Goal: Task Accomplishment & Management: Manage account settings

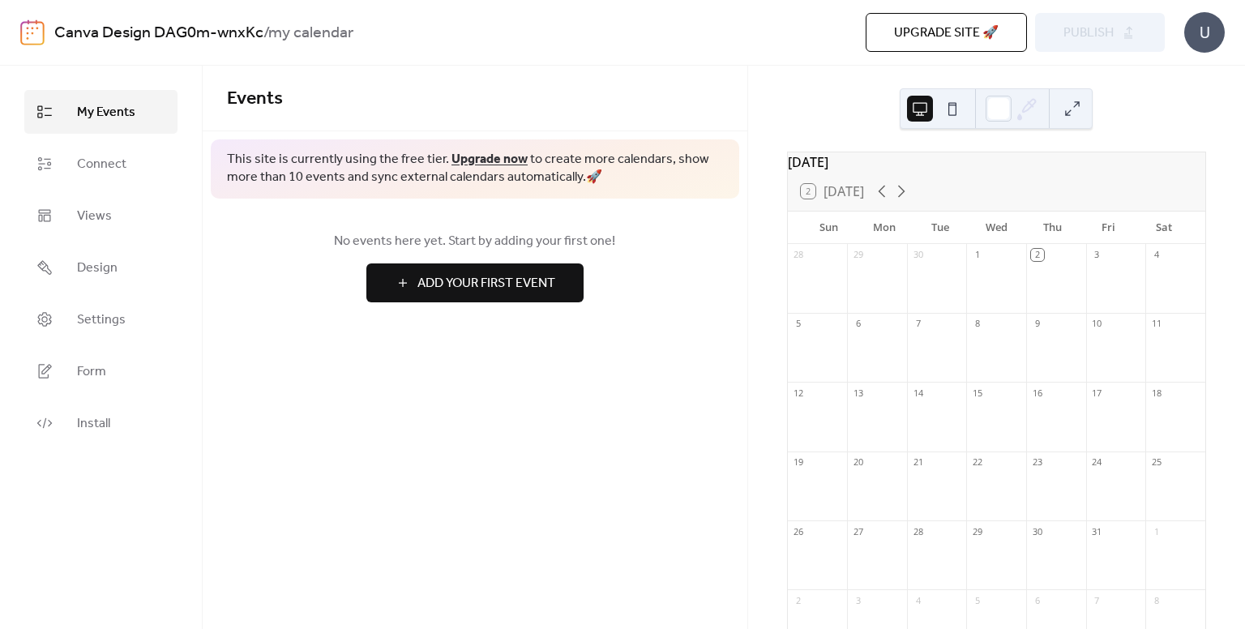
click at [1034, 283] on div at bounding box center [1056, 286] width 60 height 41
click at [953, 113] on button at bounding box center [952, 109] width 26 height 26
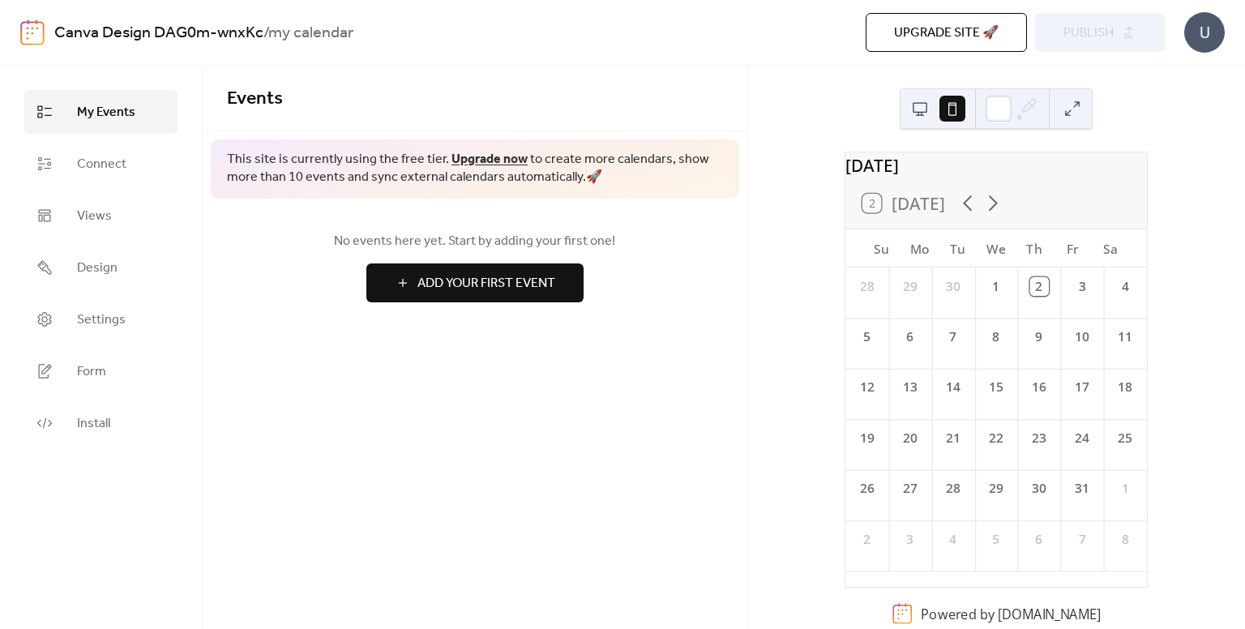
click at [911, 107] on button at bounding box center [920, 109] width 26 height 26
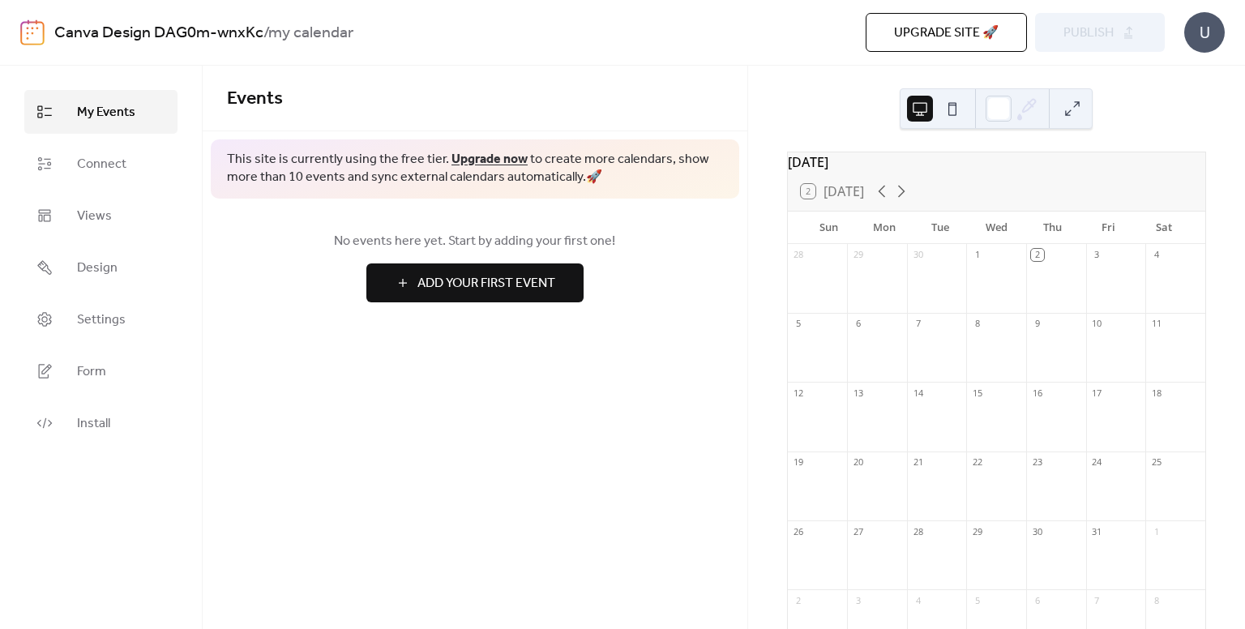
click at [1000, 297] on div at bounding box center [996, 286] width 60 height 41
click at [483, 276] on span "Add Your First Event" at bounding box center [486, 283] width 138 height 19
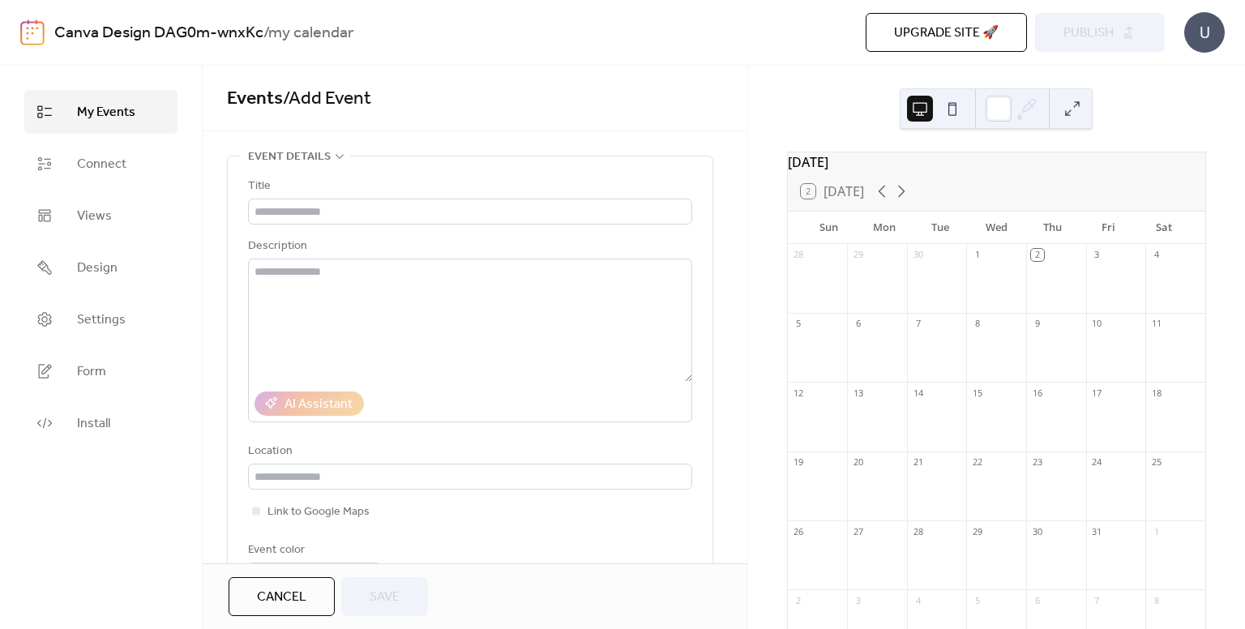
click at [868, 348] on div at bounding box center [877, 355] width 60 height 41
click at [861, 330] on div "6" at bounding box center [858, 324] width 12 height 12
click at [123, 225] on link "Views" at bounding box center [100, 216] width 153 height 44
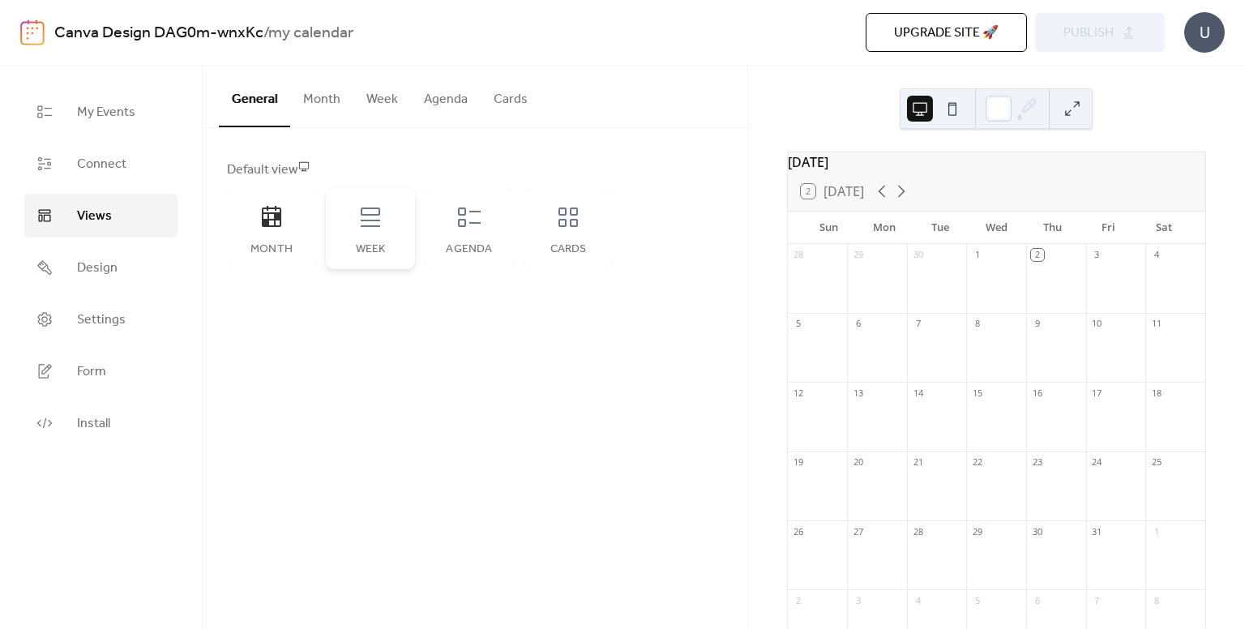
click at [387, 234] on div "Week" at bounding box center [370, 228] width 89 height 81
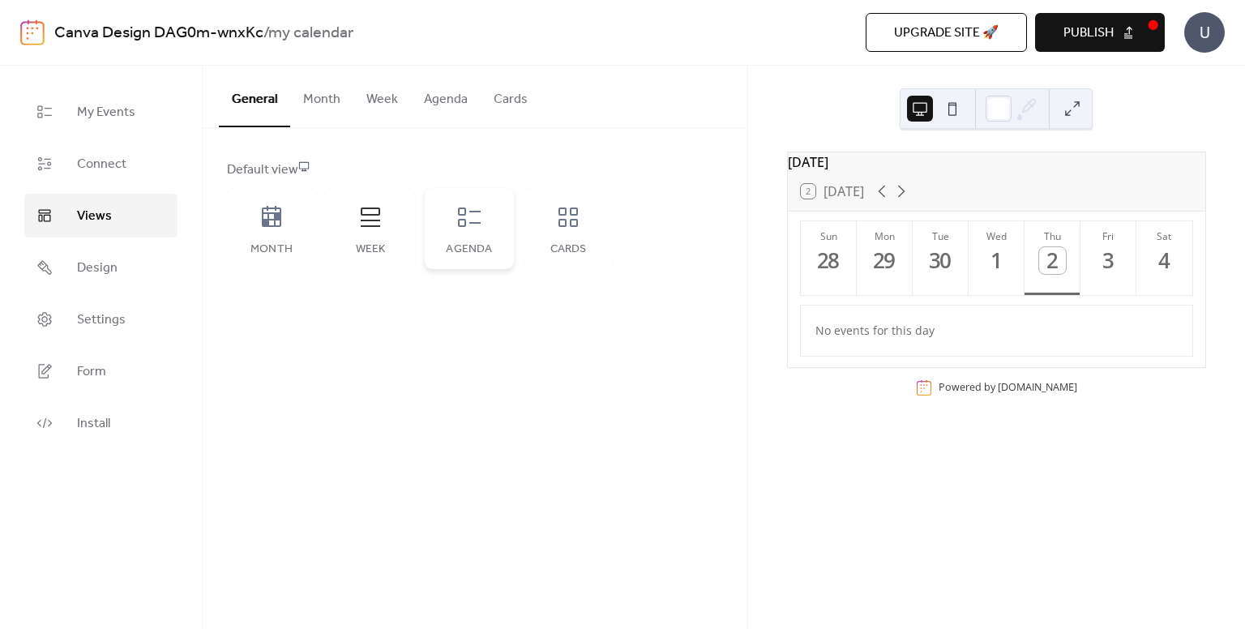
click at [477, 239] on div "Agenda" at bounding box center [469, 228] width 89 height 81
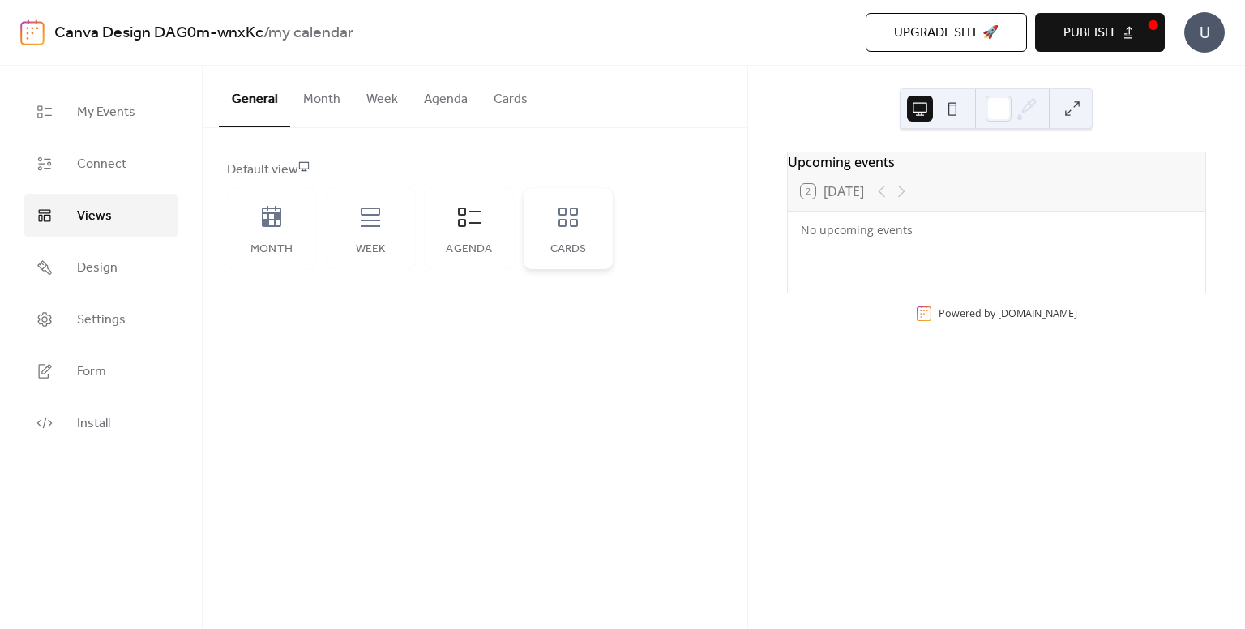
click at [561, 247] on div "Cards" at bounding box center [568, 249] width 57 height 13
click at [503, 226] on div "Agenda" at bounding box center [469, 228] width 89 height 81
click at [878, 201] on div at bounding box center [891, 191] width 39 height 19
click at [905, 201] on div at bounding box center [891, 191] width 39 height 19
click at [859, 238] on div "No upcoming events" at bounding box center [997, 229] width 392 height 17
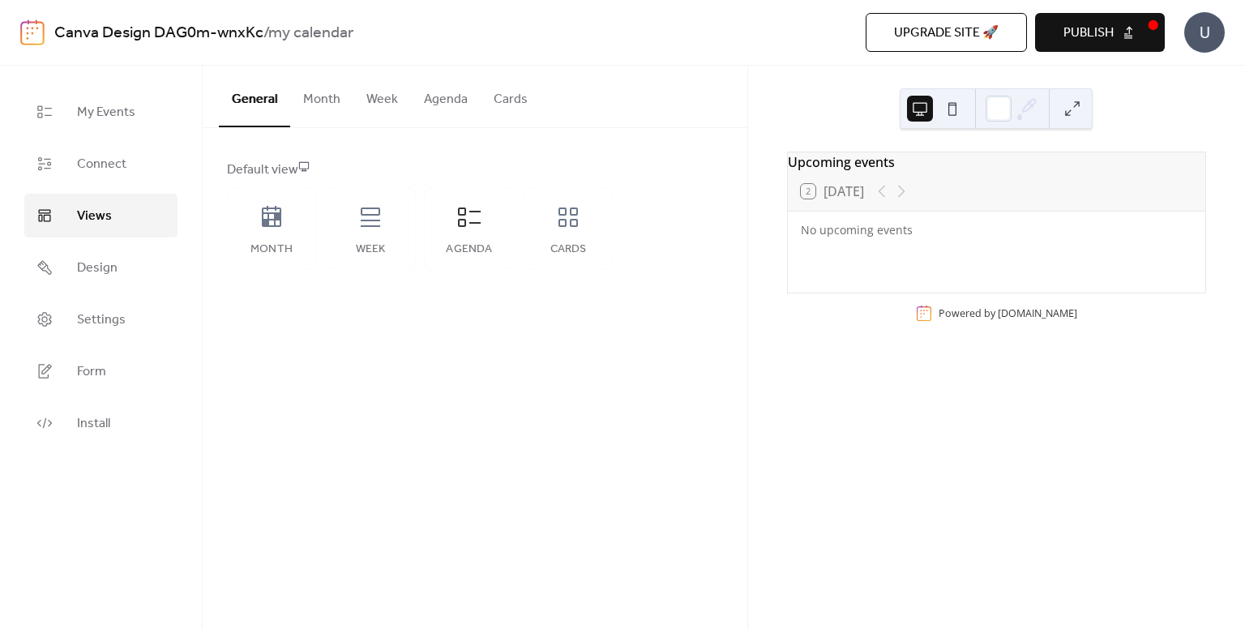
click at [323, 95] on button "Month" at bounding box center [321, 96] width 63 height 60
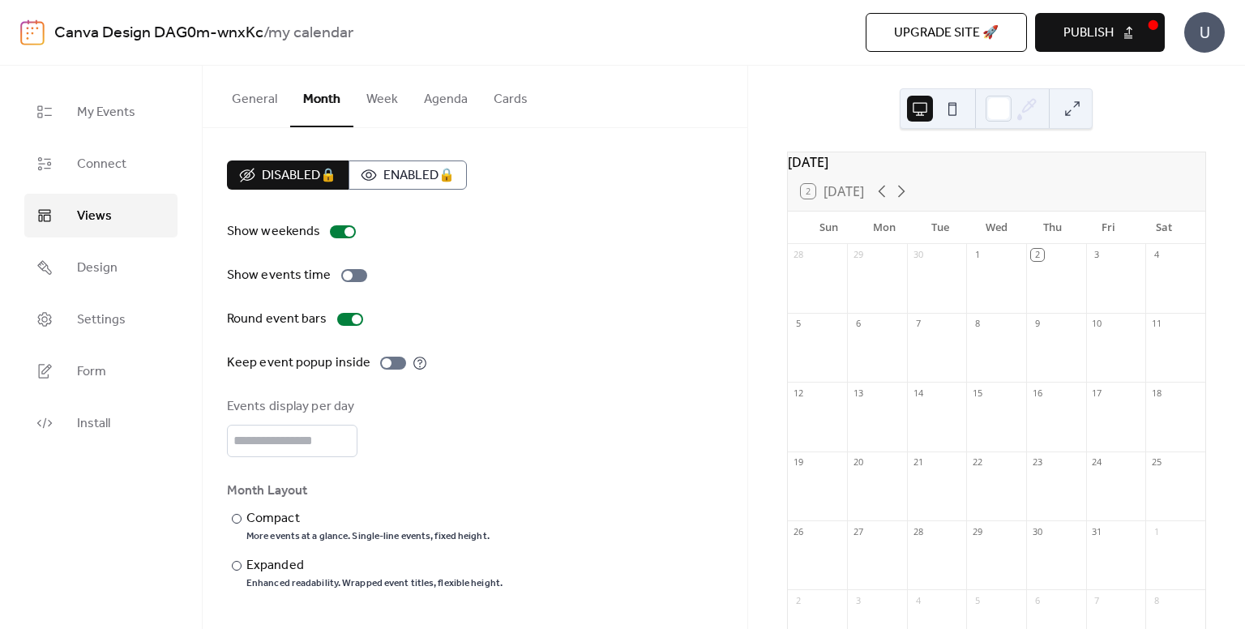
click at [369, 109] on button "Week" at bounding box center [382, 96] width 58 height 60
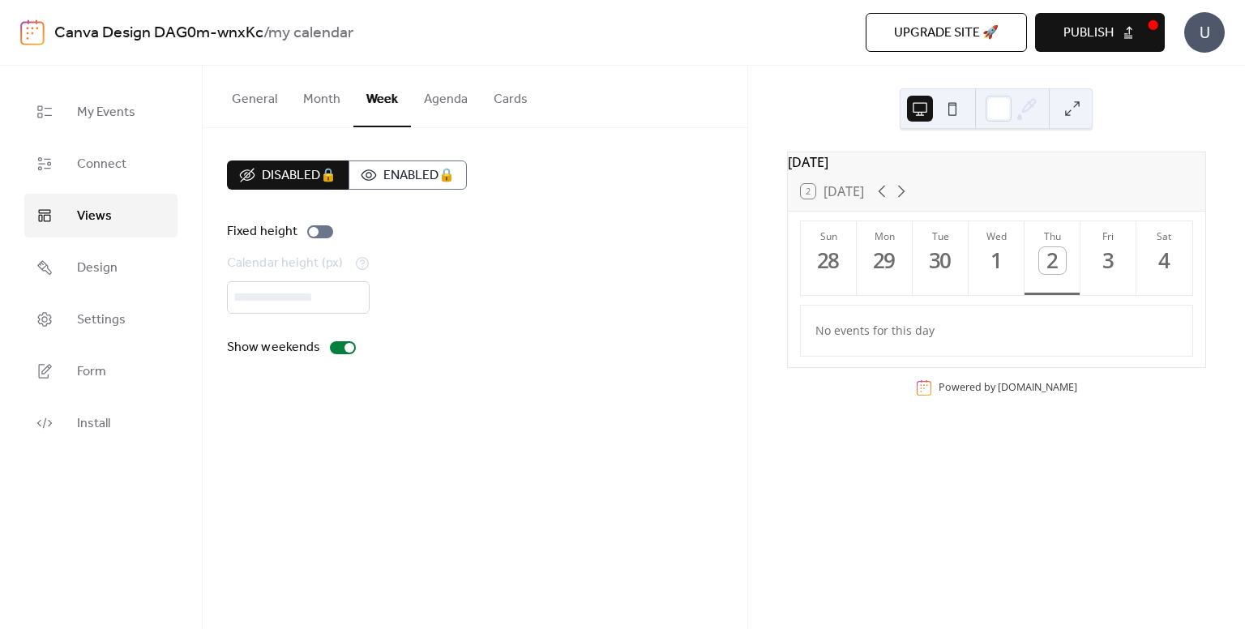
click at [447, 108] on button "Agenda" at bounding box center [446, 96] width 70 height 60
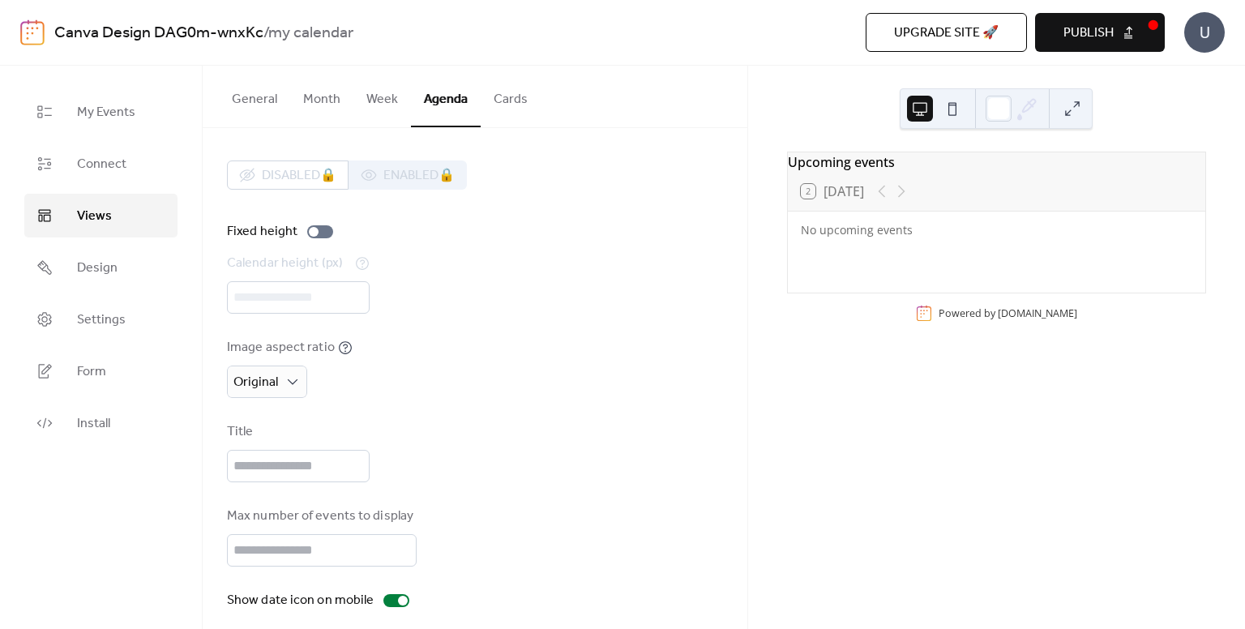
click at [506, 108] on button "Cards" at bounding box center [511, 96] width 60 height 60
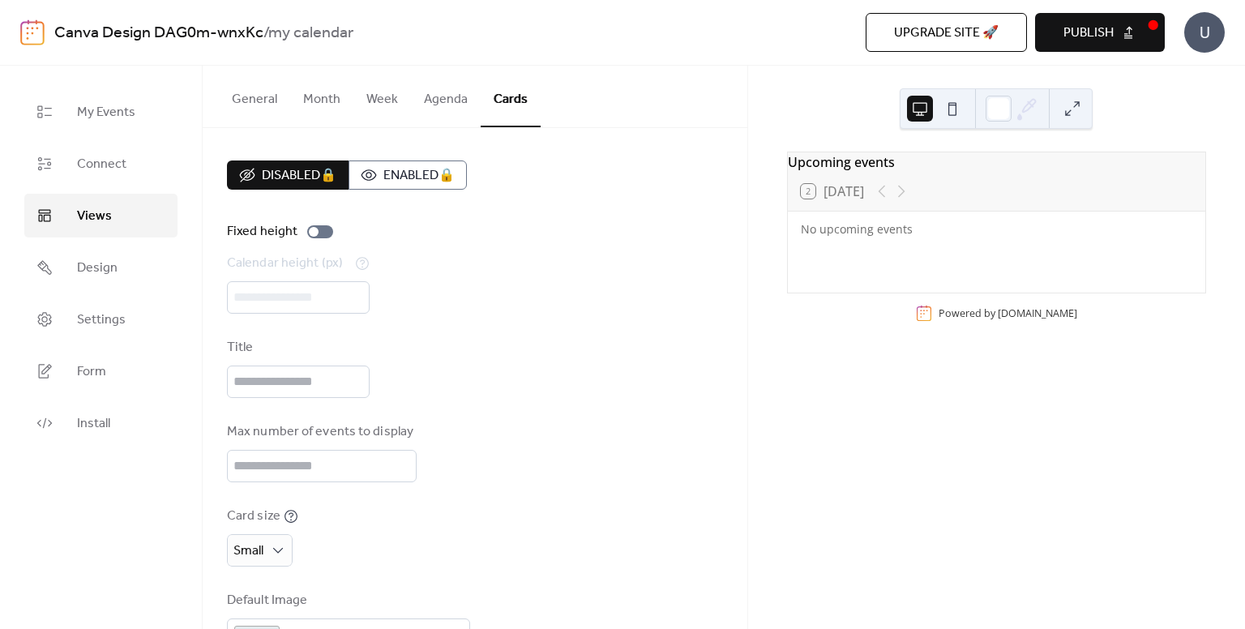
click at [241, 97] on button "General" at bounding box center [254, 96] width 71 height 60
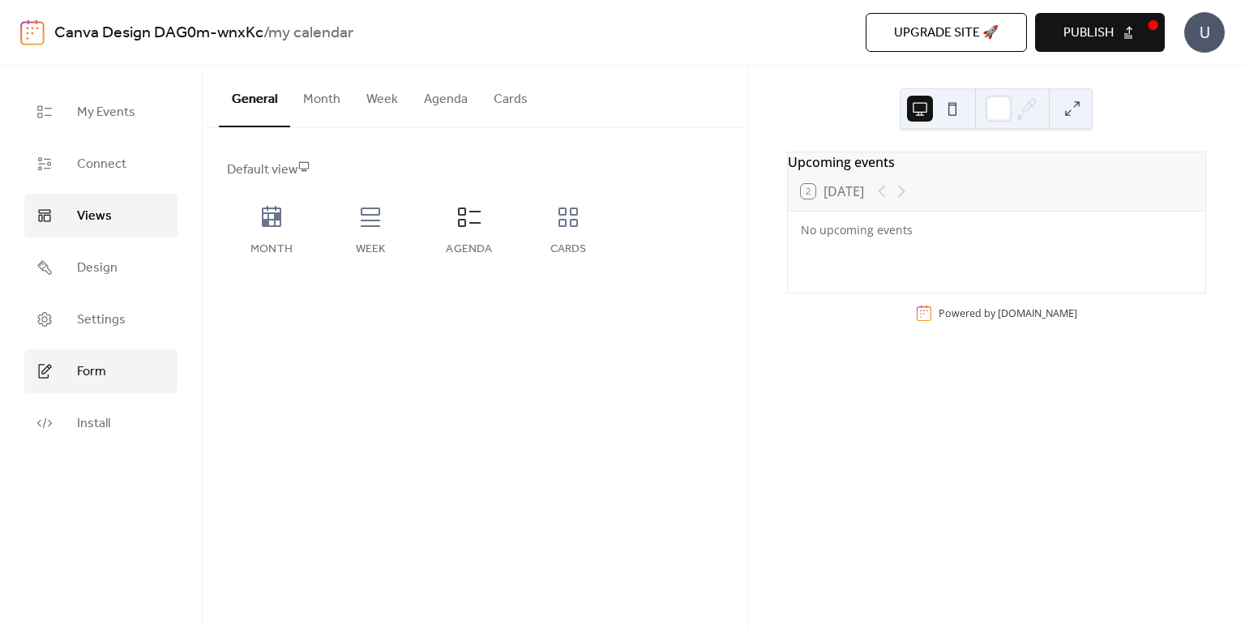
click at [135, 359] on link "Form" at bounding box center [100, 371] width 153 height 44
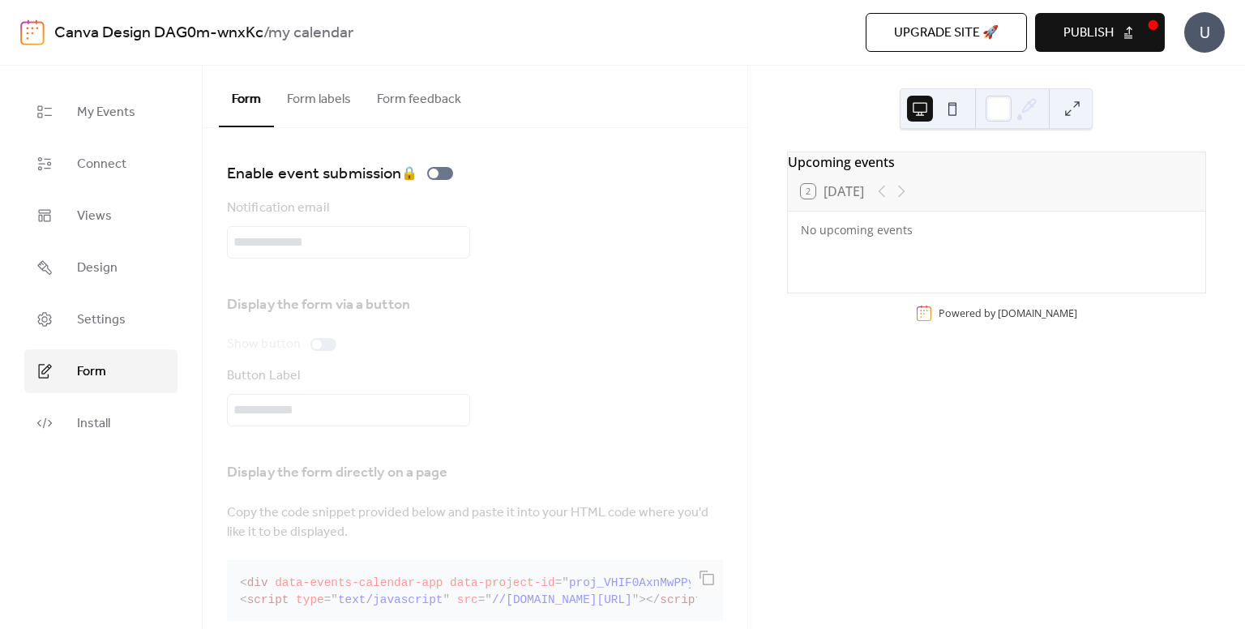
click at [328, 97] on button "Form labels" at bounding box center [319, 96] width 90 height 60
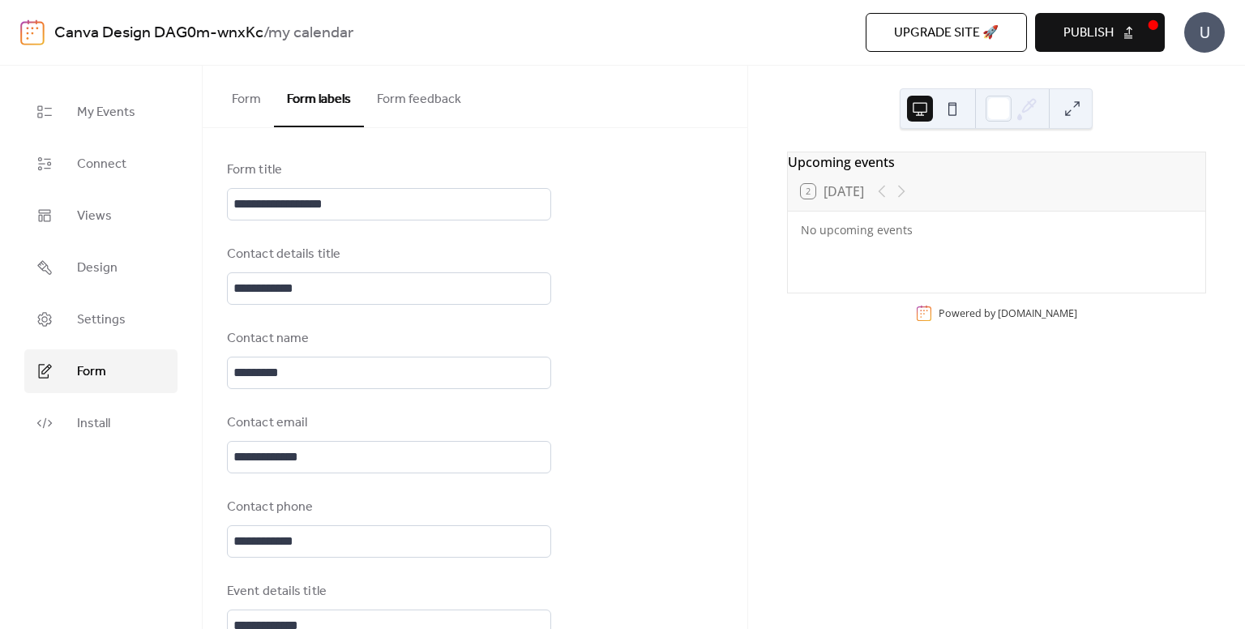
click at [385, 101] on button "Form feedback" at bounding box center [419, 96] width 110 height 60
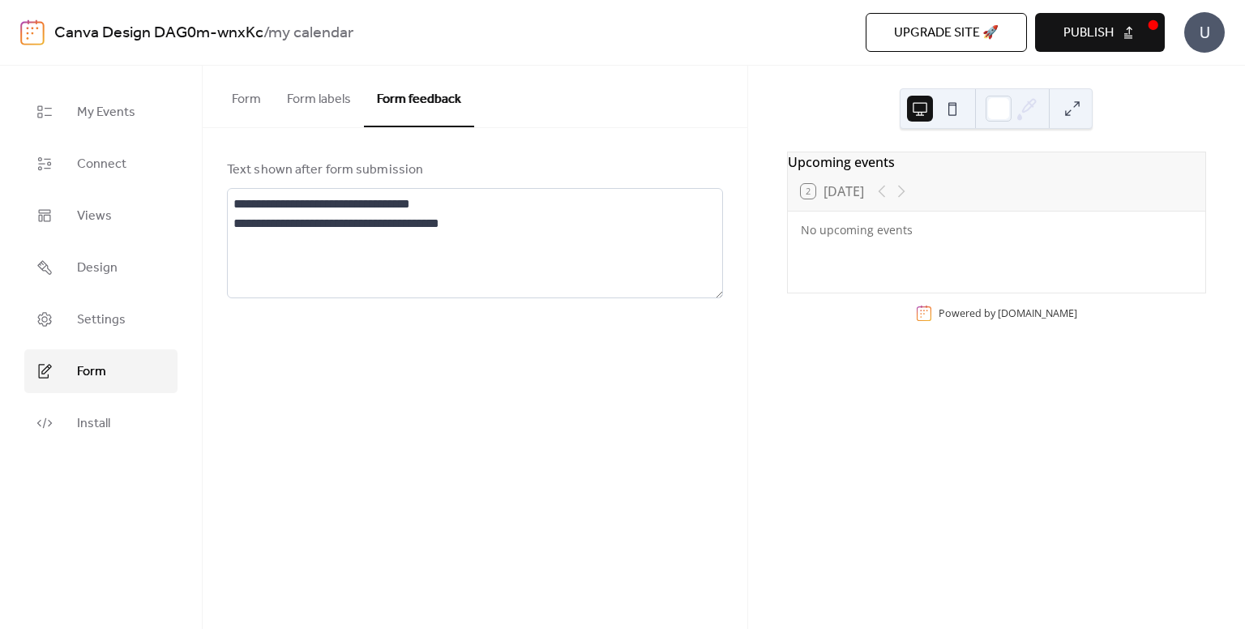
click at [246, 101] on button "Form" at bounding box center [246, 96] width 55 height 60
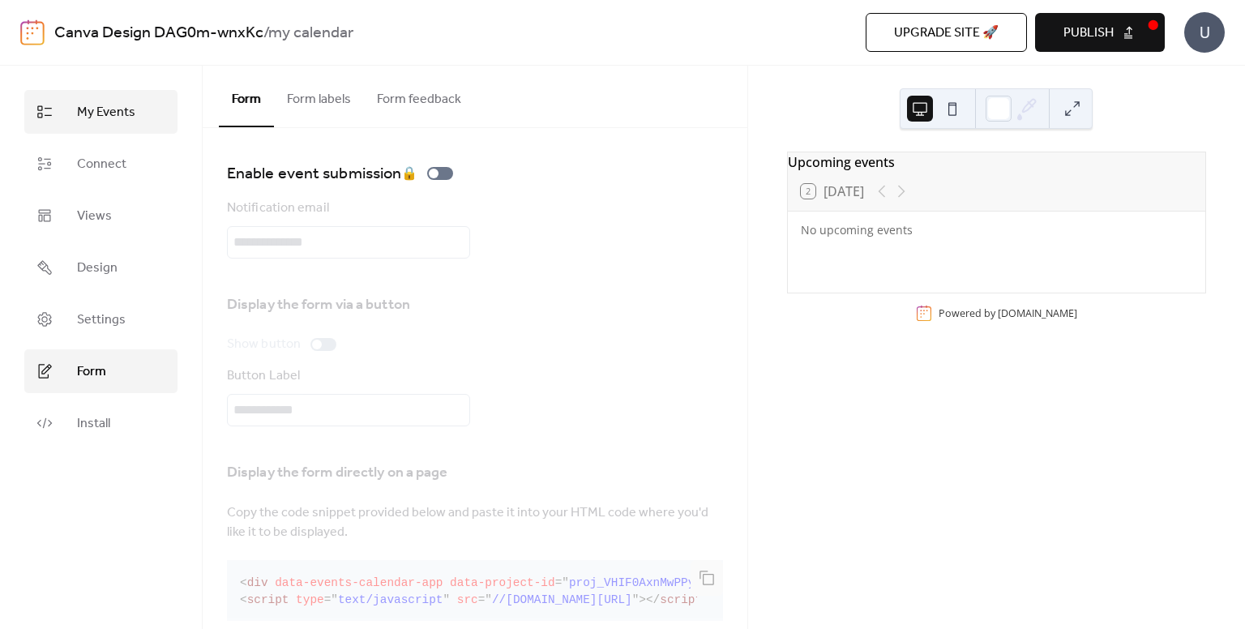
click at [81, 126] on link "My Events" at bounding box center [100, 112] width 153 height 44
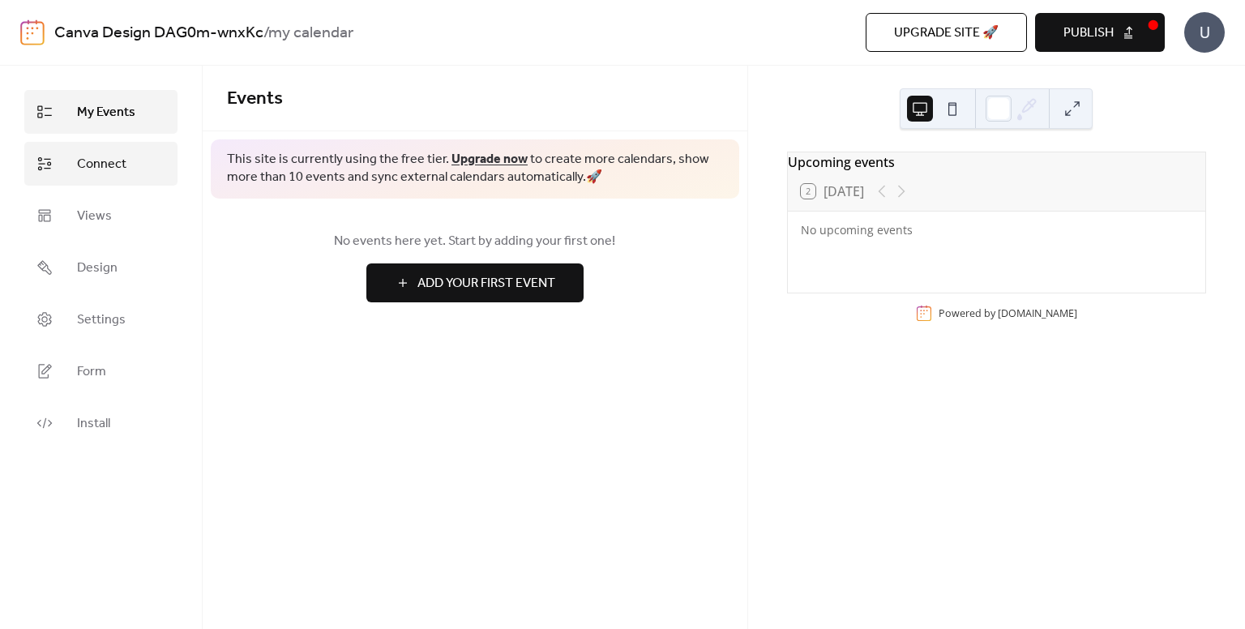
click at [95, 160] on span "Connect" at bounding box center [101, 164] width 49 height 19
